Goal: Book appointment/travel/reservation

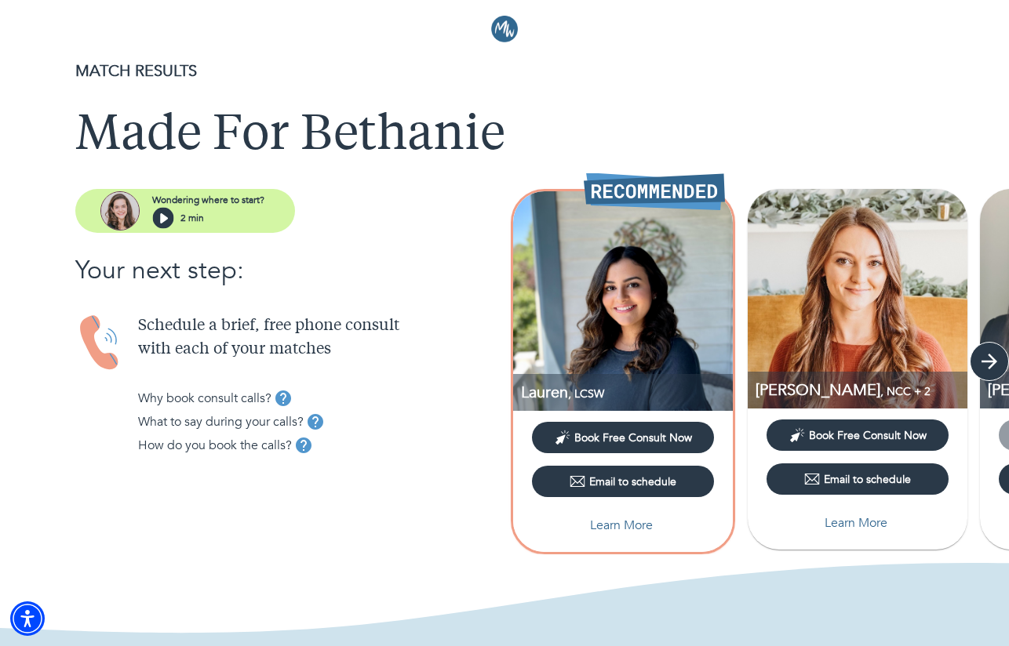
click at [997, 370] on icon "button" at bounding box center [989, 362] width 24 height 24
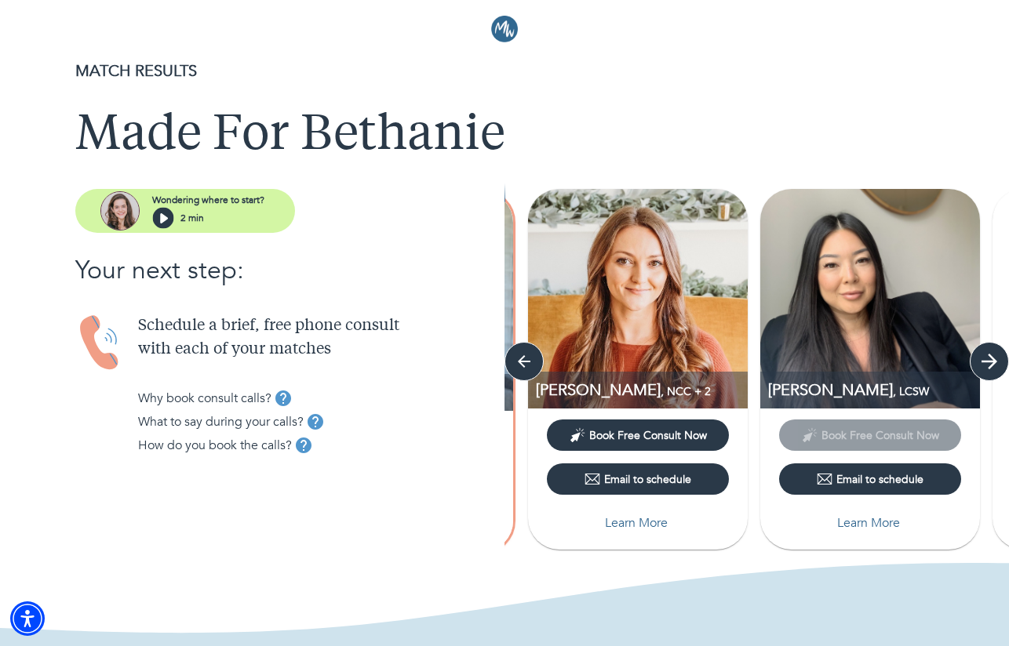
click at [997, 370] on icon "button" at bounding box center [989, 362] width 24 height 24
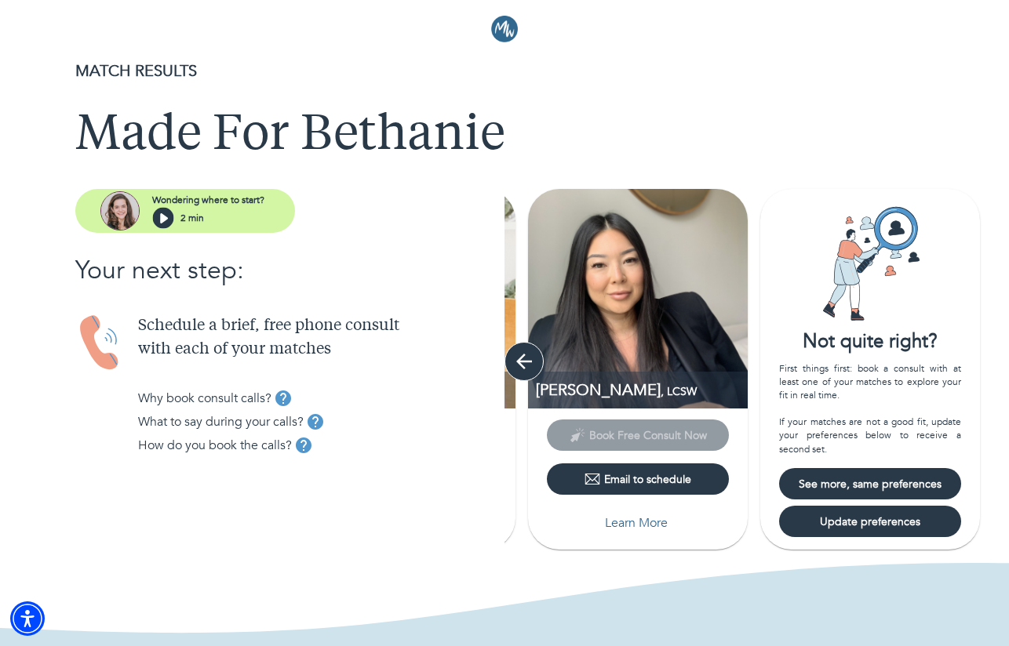
click at [520, 362] on icon "button" at bounding box center [524, 362] width 16 height 16
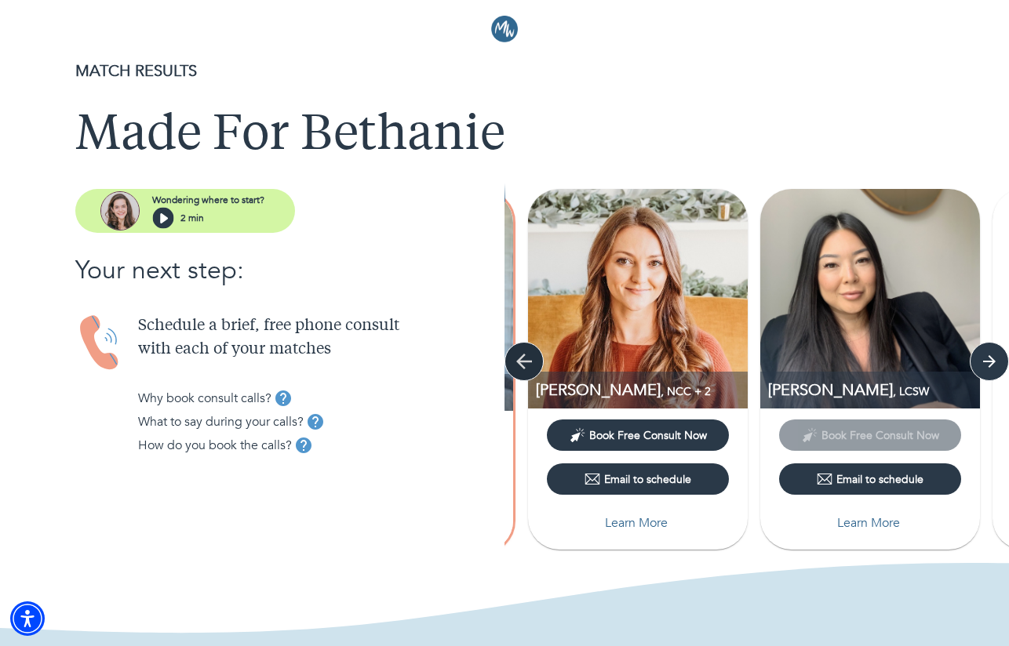
click at [521, 362] on icon "button" at bounding box center [524, 362] width 16 height 16
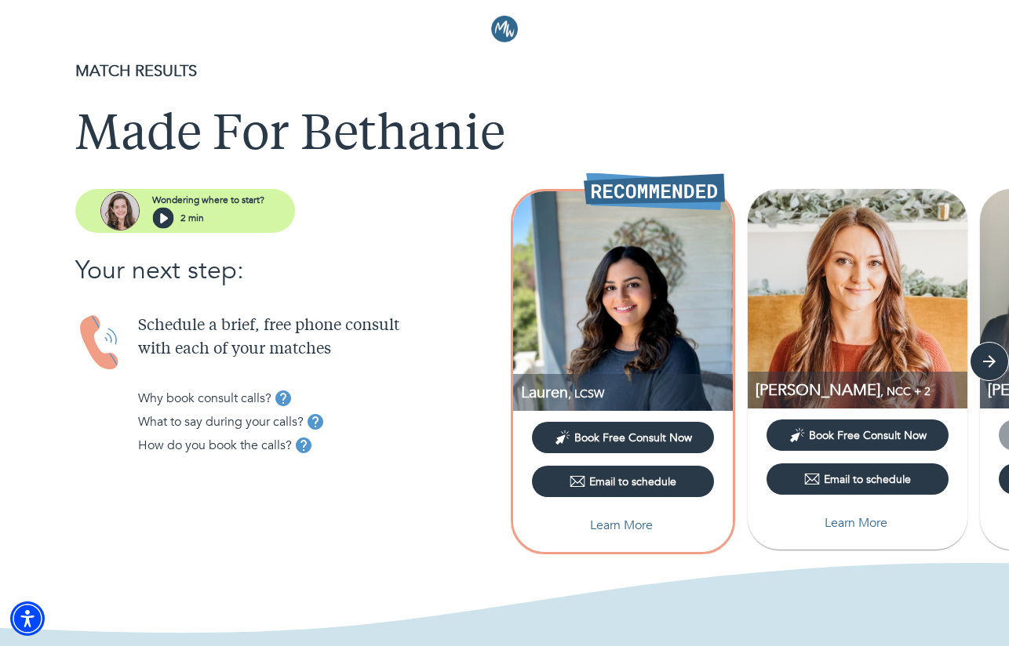
click at [664, 438] on span "Book Free Consult Now" at bounding box center [633, 438] width 118 height 15
click at [880, 393] on span ", NCC + 2" at bounding box center [905, 391] width 50 height 15
click at [991, 366] on icon "button" at bounding box center [989, 362] width 16 height 16
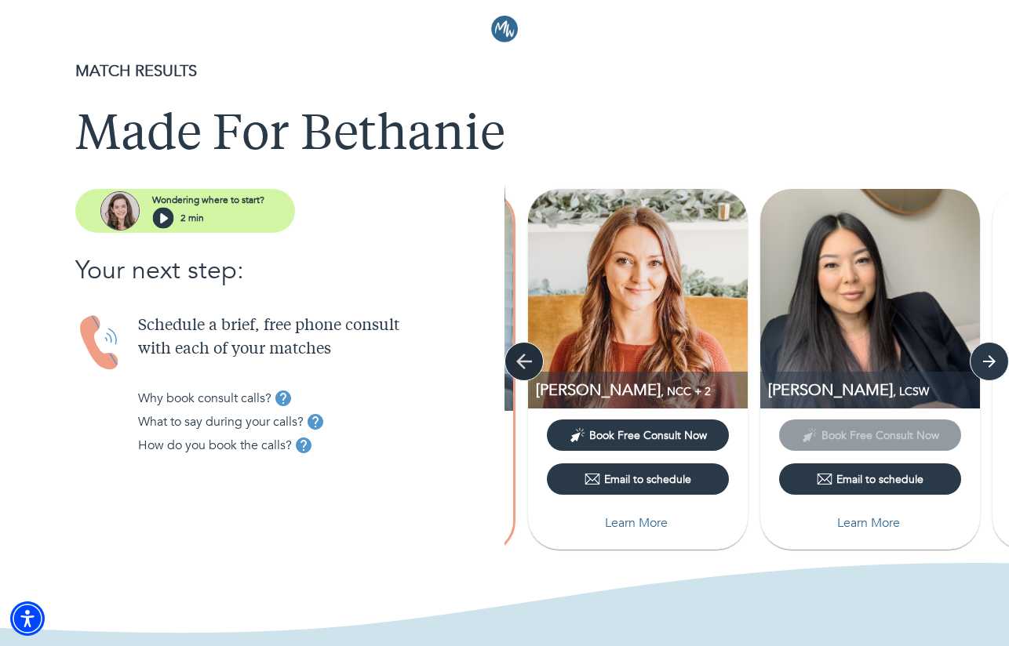
click at [529, 369] on icon "button" at bounding box center [524, 362] width 24 height 24
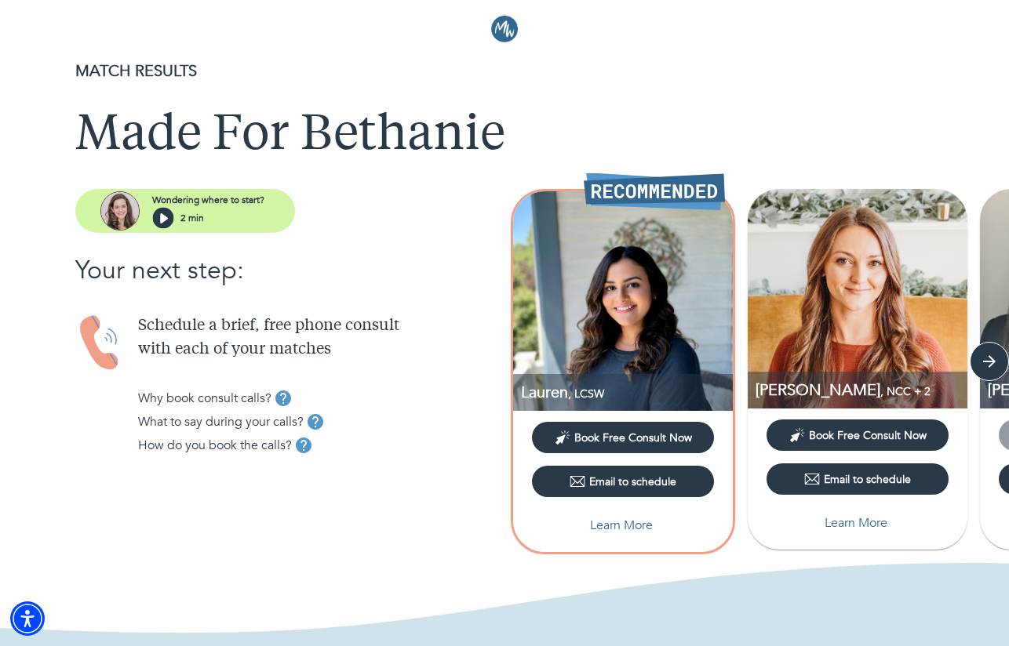
click at [667, 435] on span "Book Free Consult Now" at bounding box center [633, 438] width 118 height 15
